Goal: Information Seeking & Learning: Find specific fact

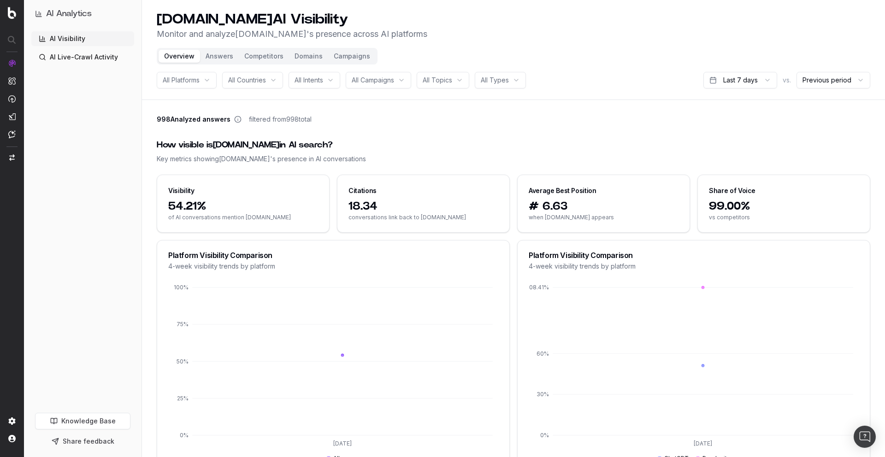
click at [219, 57] on button "Answers" at bounding box center [219, 56] width 39 height 13
click at [213, 56] on button "Answers" at bounding box center [219, 56] width 39 height 13
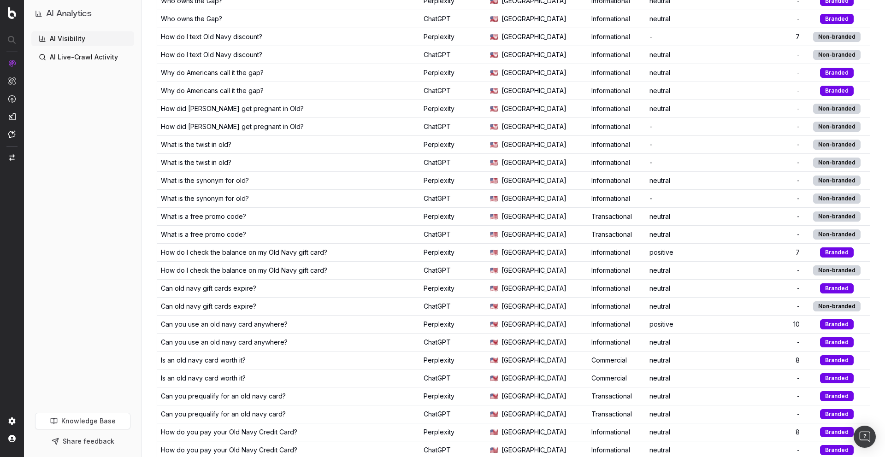
scroll to position [454, 0]
drag, startPoint x: 162, startPoint y: 109, endPoint x: 273, endPoint y: 108, distance: 111.5
click at [273, 108] on div "How did Kara get pregnant in Old?" at bounding box center [288, 108] width 255 height 9
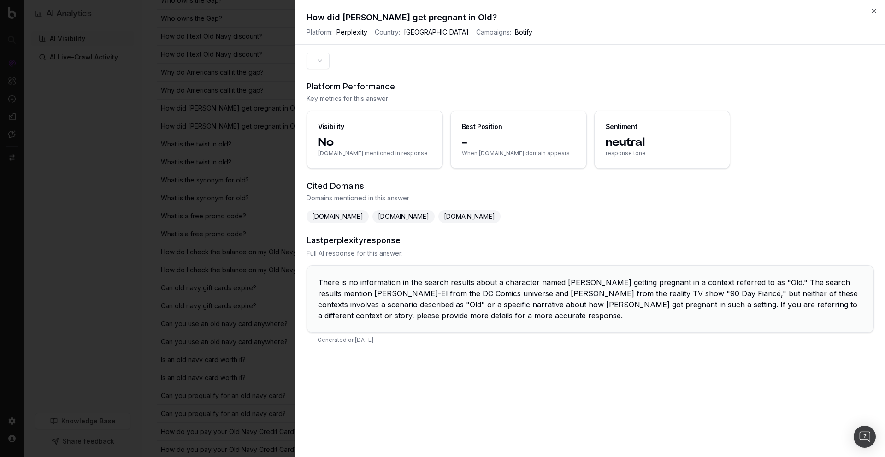
click at [377, 19] on h2 "How did Kara get pregnant in Old?" at bounding box center [589, 17] width 567 height 13
copy h2 "How did Kara get pregnant in Old?"
click at [875, 9] on icon "button" at bounding box center [873, 10] width 7 height 7
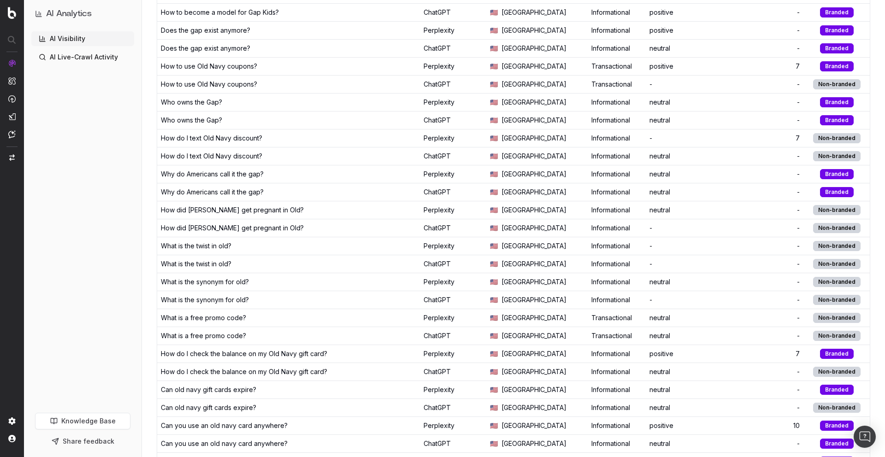
scroll to position [353, 0]
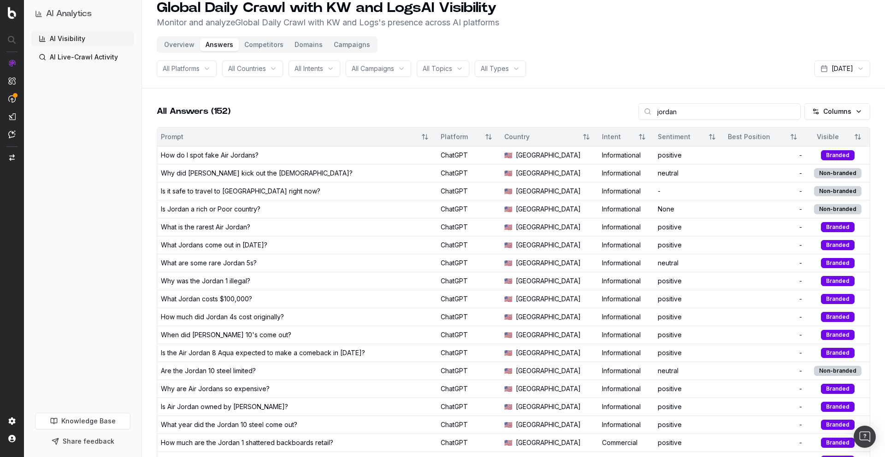
scroll to position [12, 0]
click at [616, 35] on header "Global Daily Crawl with KW and Logs AI Visibility Monitor and analyze Global Da…" at bounding box center [513, 38] width 743 height 100
click at [605, 65] on div "All Platforms All Countries All Intents All Campaigns All Topics All Types Oct …" at bounding box center [513, 68] width 713 height 17
